Goal: Check status: Check status

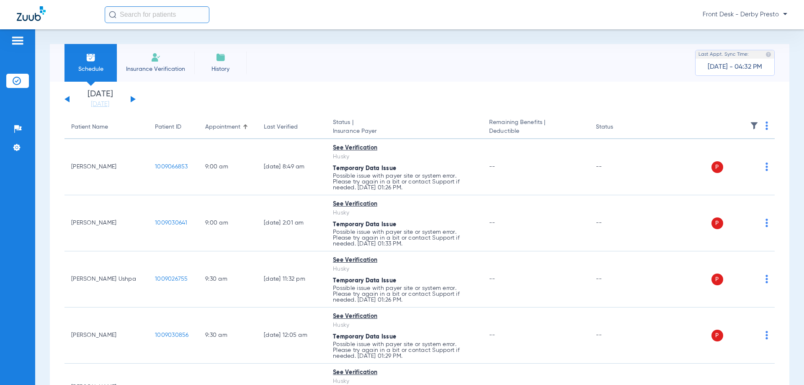
click at [129, 97] on div "[DATE] [DATE] [DATE] [DATE] [DATE] [DATE] [DATE] [DATE] [DATE] [DATE] [DATE] [D…" at bounding box center [99, 99] width 71 height 18
click at [131, 97] on button at bounding box center [133, 99] width 5 height 6
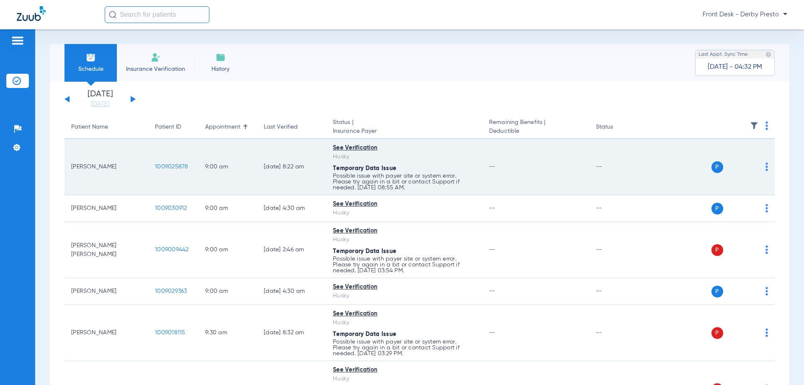
click at [569, 165] on td "--" at bounding box center [535, 167] width 106 height 56
click at [173, 166] on span "1009025878" at bounding box center [172, 167] width 34 height 6
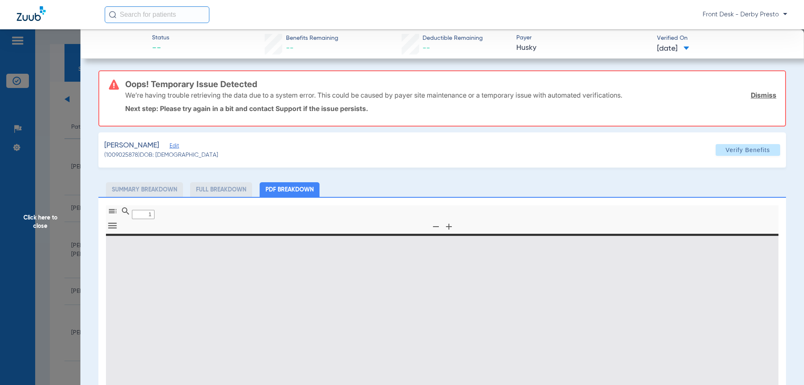
type input "0"
select select "page-width"
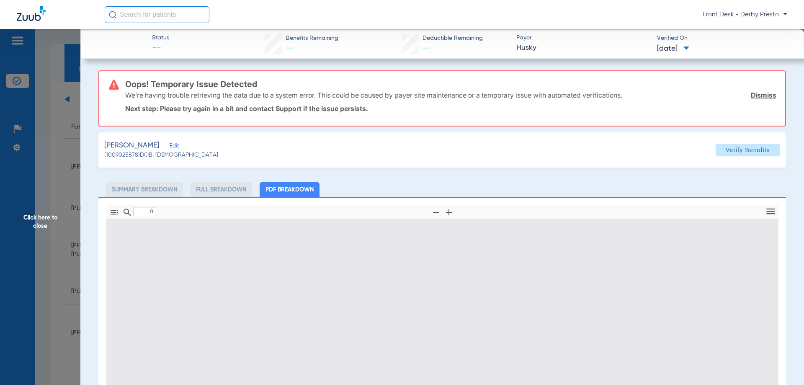
type input "1"
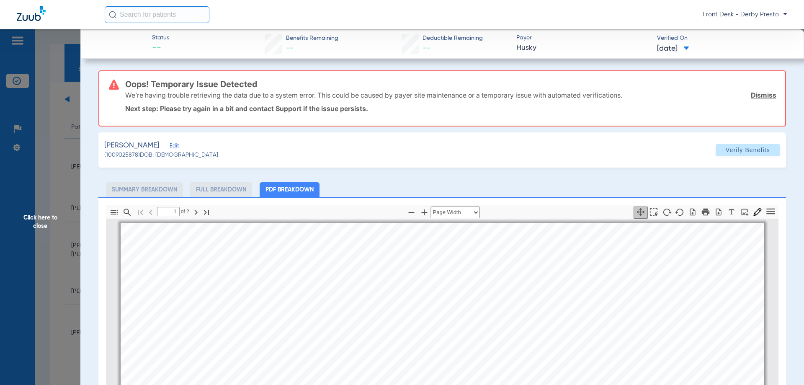
click at [61, 59] on span "Click here to close" at bounding box center [40, 221] width 80 height 385
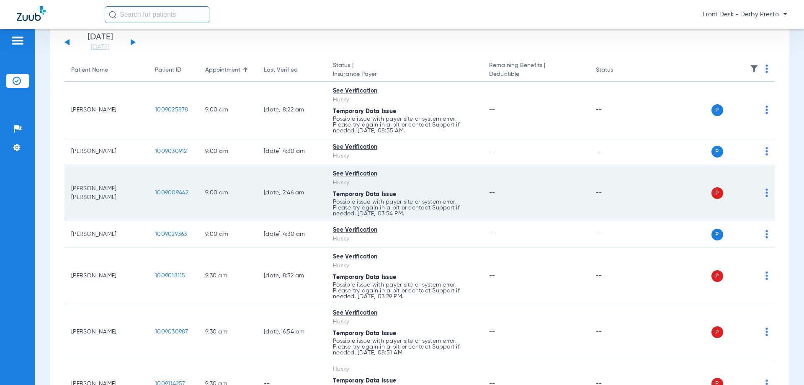
scroll to position [84, 0]
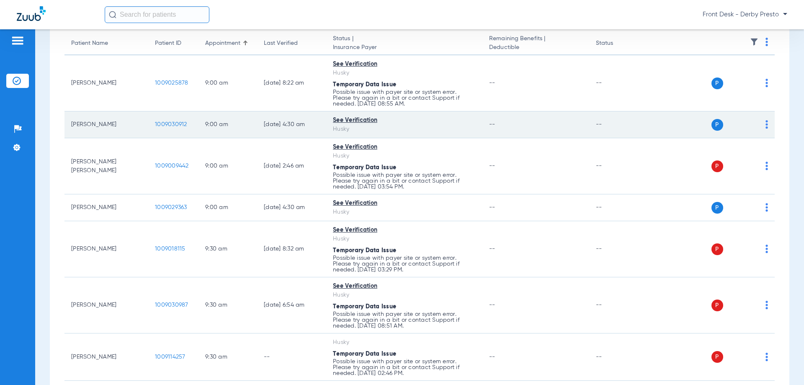
click at [175, 123] on span "1009030912" at bounding box center [171, 124] width 32 height 6
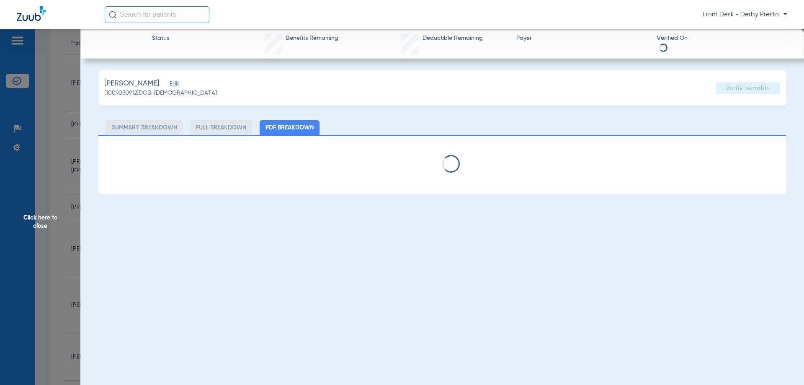
select select "page-width"
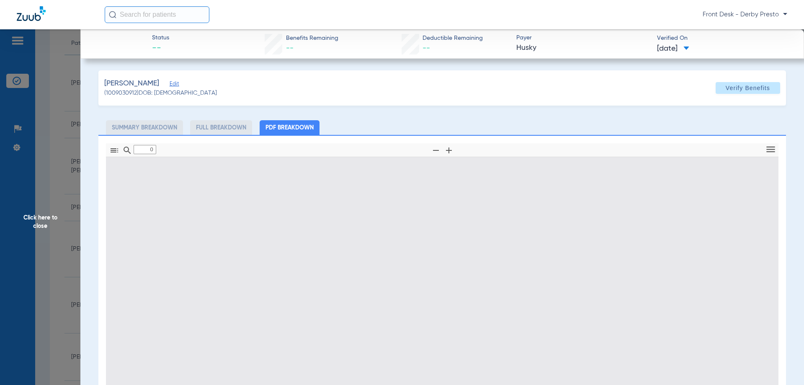
type input "1"
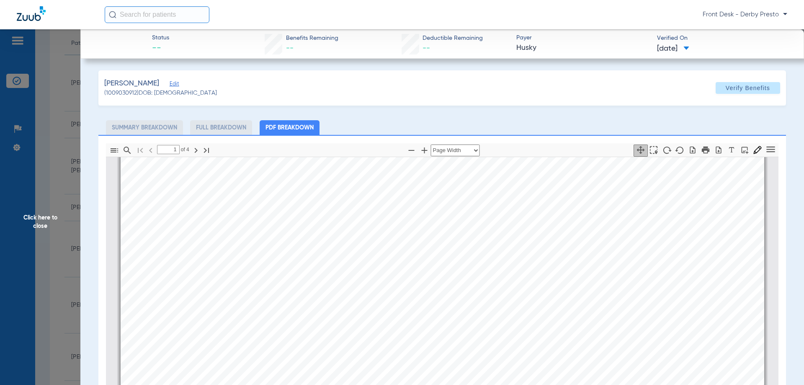
scroll to position [130, 0]
click at [62, 114] on span "Click here to close" at bounding box center [40, 221] width 80 height 385
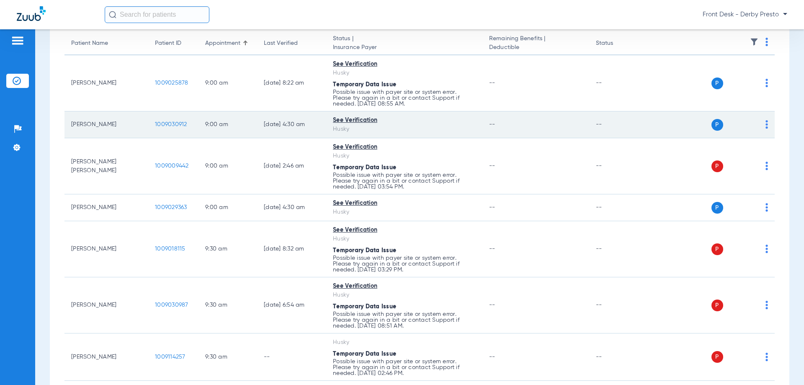
click at [712, 124] on span "P" at bounding box center [718, 125] width 12 height 12
click at [158, 122] on span "1009030912" at bounding box center [171, 124] width 32 height 6
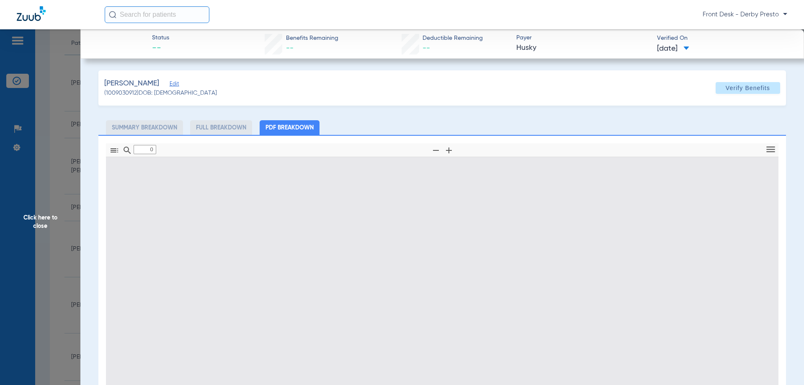
type input "1"
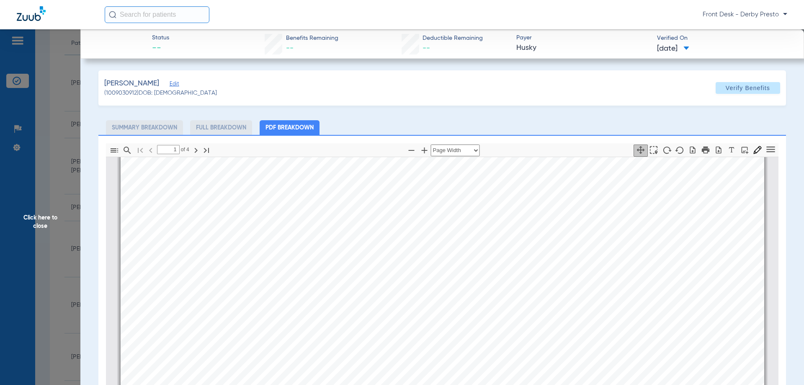
scroll to position [46, 0]
click at [70, 119] on span "Click here to close" at bounding box center [40, 221] width 80 height 385
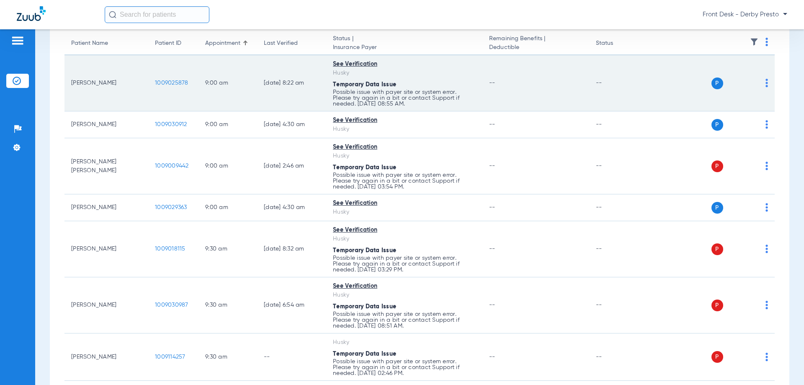
click at [167, 83] on span "1009025878" at bounding box center [172, 83] width 34 height 6
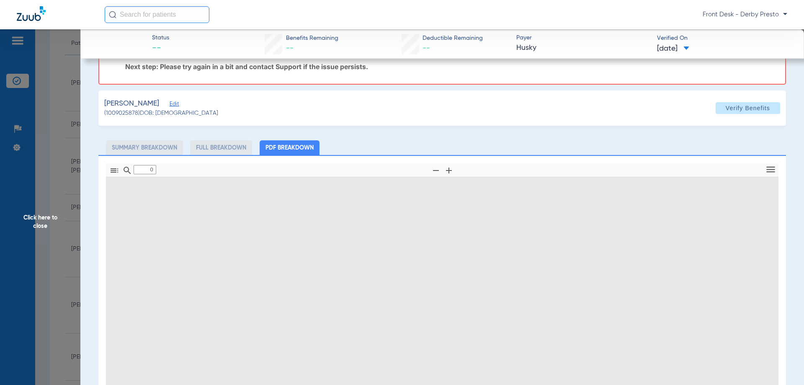
type input "1"
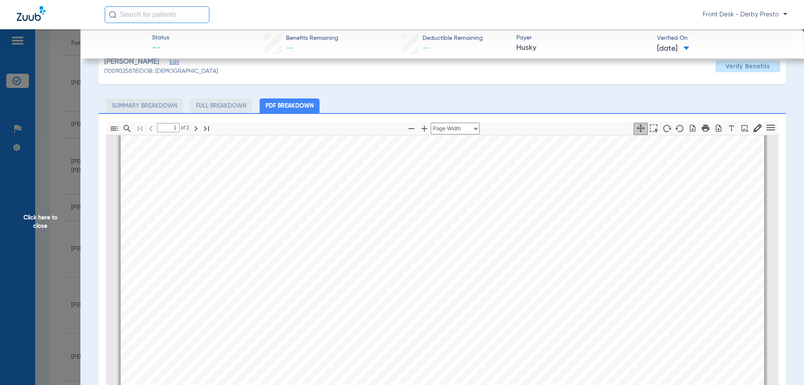
click at [72, 150] on span "Click here to close" at bounding box center [40, 221] width 80 height 385
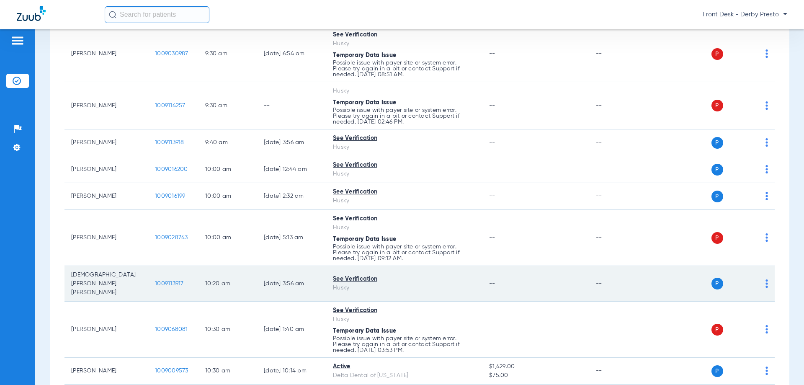
scroll to position [461, 0]
